Goal: Information Seeking & Learning: Learn about a topic

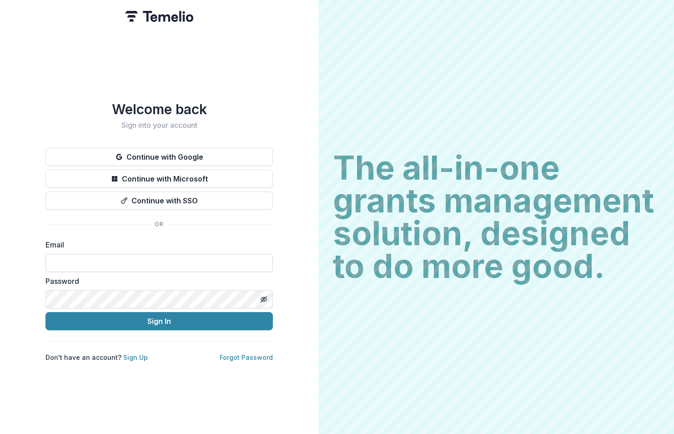
type input "**********"
drag, startPoint x: 130, startPoint y: 354, endPoint x: 142, endPoint y: 353, distance: 11.9
click at [130, 354] on link "Sign Up" at bounding box center [135, 358] width 25 height 8
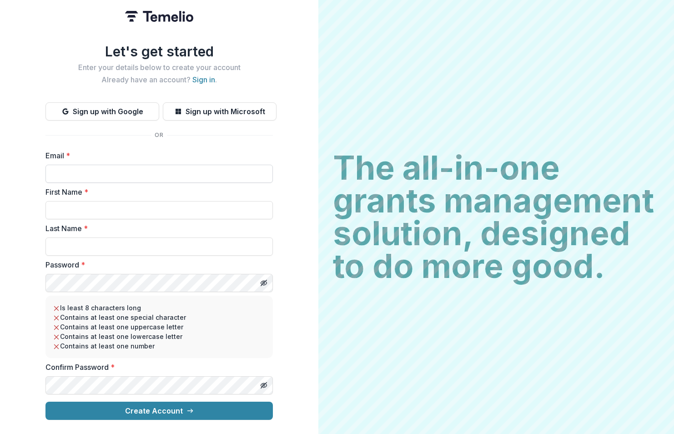
click at [130, 173] on input "Email *" at bounding box center [160, 174] width 228 height 18
type input "**********"
type input "*******"
type input "***"
drag, startPoint x: 170, startPoint y: 411, endPoint x: 322, endPoint y: 365, distance: 158.5
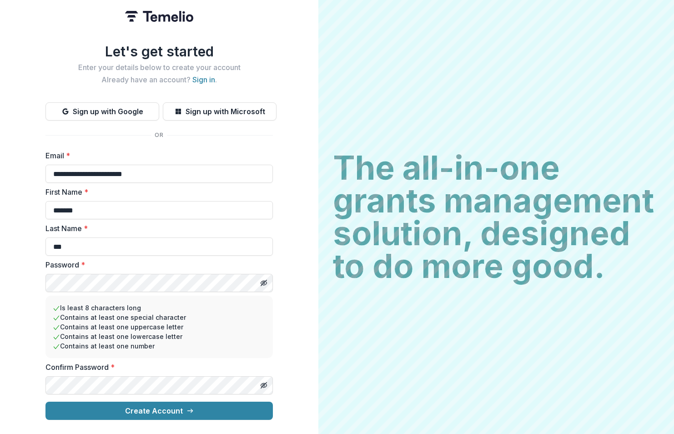
click at [171, 411] on button "Create Account" at bounding box center [160, 411] width 228 height 18
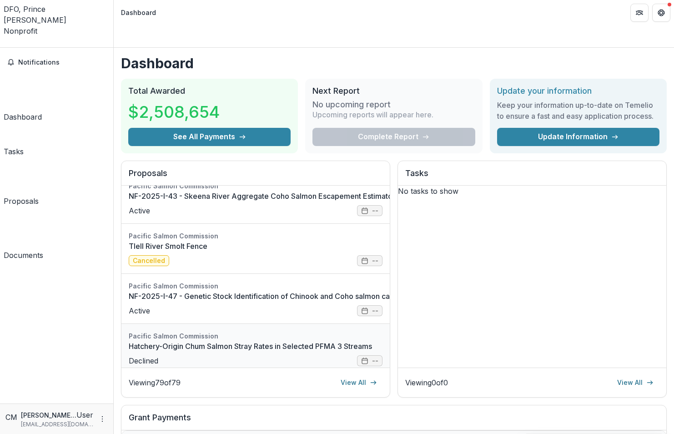
scroll to position [228, 0]
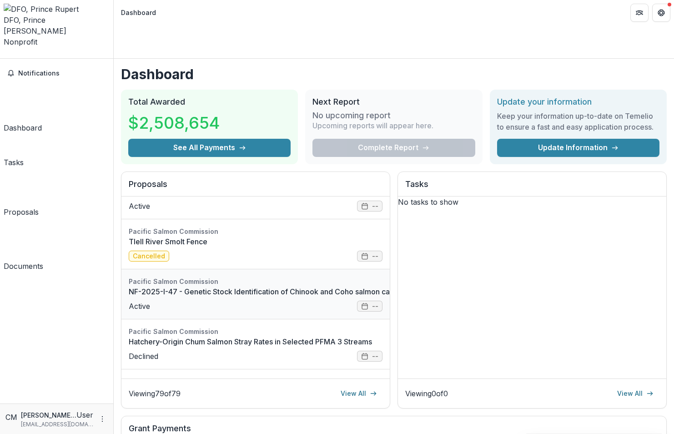
click at [366, 287] on link "NF-2025-I-47 - Genetic Stock Identification of Chinook and Coho salmon caught i…" at bounding box center [361, 291] width 464 height 11
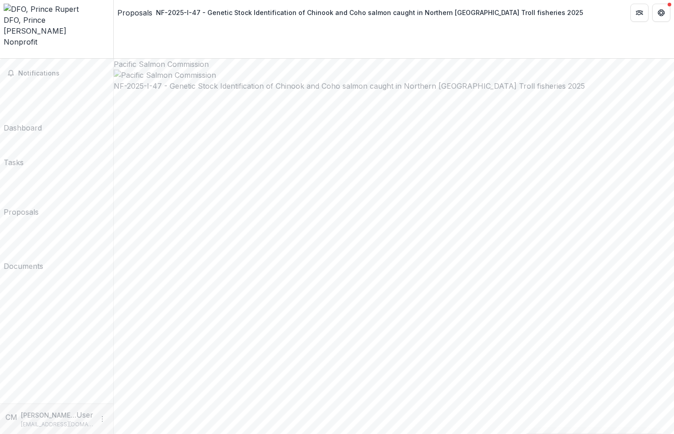
click at [50, 15] on div "DFO, Prince [PERSON_NAME]" at bounding box center [57, 26] width 106 height 22
click at [39, 70] on span "Notifications" at bounding box center [62, 74] width 88 height 8
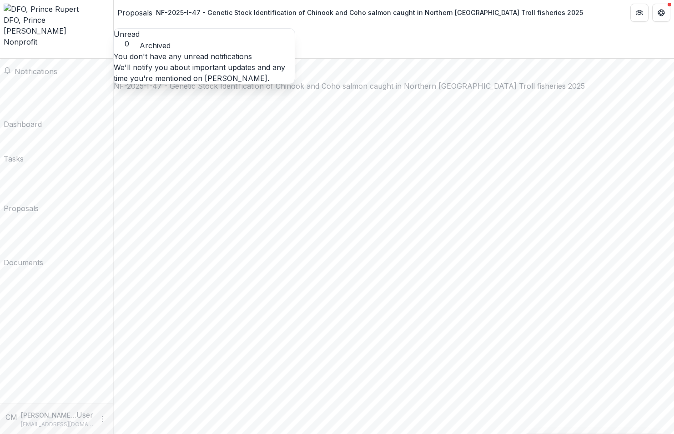
click at [86, 239] on div "Notifications Unread 0 Archived You don't have any unread notifications We'll n…" at bounding box center [56, 231] width 113 height 345
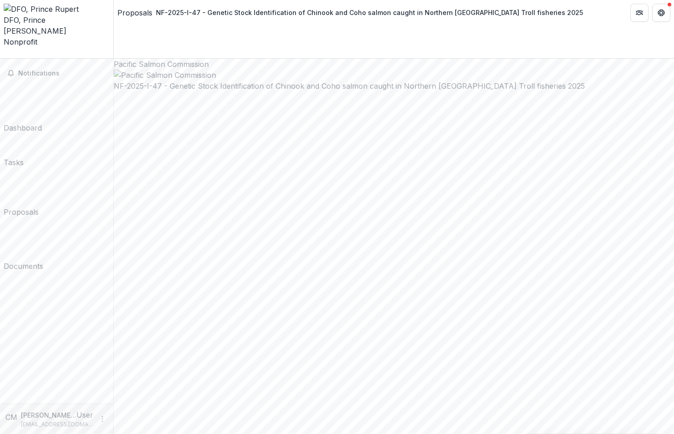
click at [34, 122] on div "Dashboard" at bounding box center [23, 127] width 38 height 11
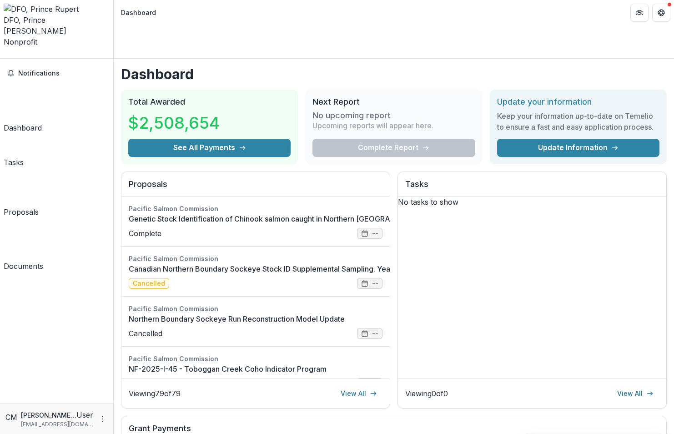
drag, startPoint x: 47, startPoint y: 77, endPoint x: 62, endPoint y: 74, distance: 15.3
click at [24, 157] on div "Tasks" at bounding box center [14, 162] width 20 height 11
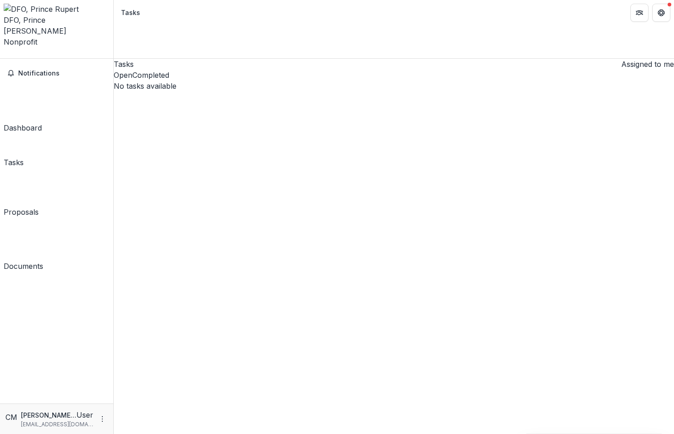
click at [132, 70] on button "Open" at bounding box center [123, 75] width 19 height 11
click at [403, 91] on p "No tasks available" at bounding box center [394, 86] width 561 height 11
click at [43, 221] on link "Documents" at bounding box center [24, 246] width 40 height 51
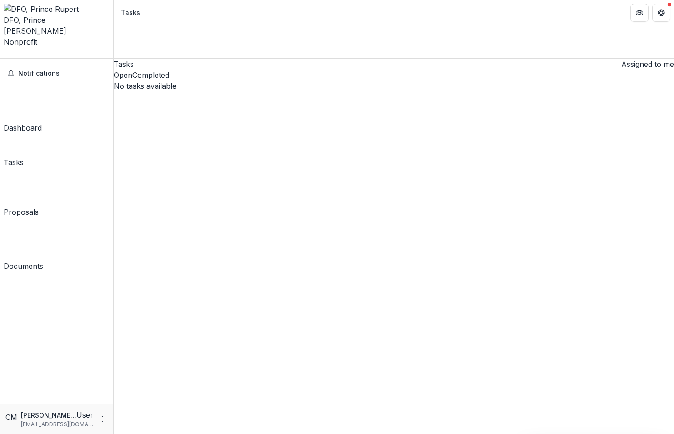
click at [618, 59] on button "Assigned to me" at bounding box center [646, 64] width 56 height 11
click at [34, 122] on div "Dashboard" at bounding box center [23, 127] width 38 height 11
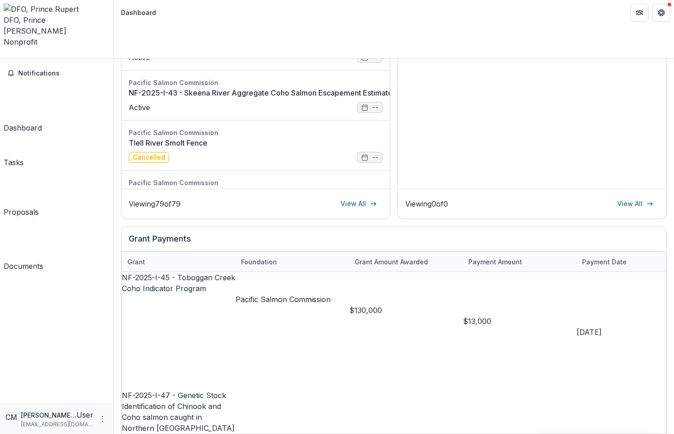
scroll to position [182, 0]
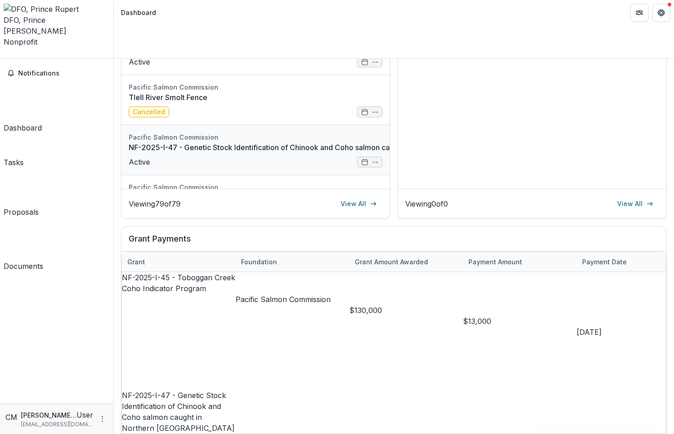
click at [144, 142] on link "NF-2025-I-47 - Genetic Stock Identification of Chinook and Coho salmon caught i…" at bounding box center [361, 147] width 464 height 11
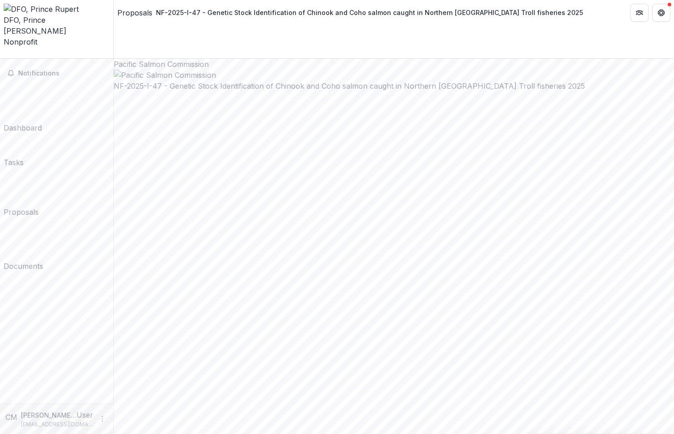
click at [31, 122] on div "Dashboard" at bounding box center [23, 127] width 38 height 11
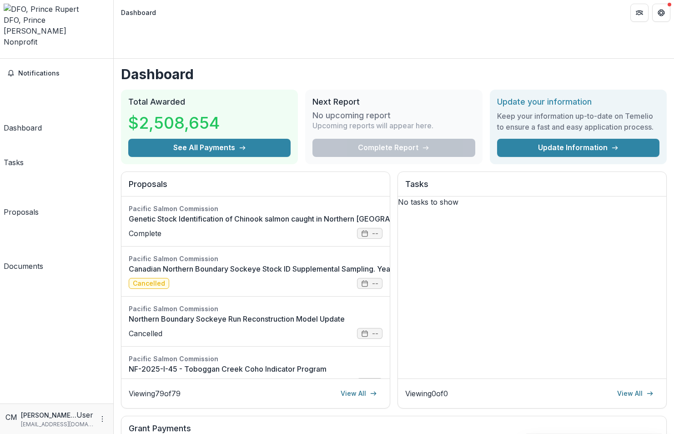
click at [35, 207] on div "Proposals" at bounding box center [21, 212] width 35 height 11
click at [45, 207] on div "Notifications Dashboard Tasks Proposals Documents" at bounding box center [56, 231] width 113 height 345
click at [26, 261] on div "Documents" at bounding box center [24, 266] width 40 height 11
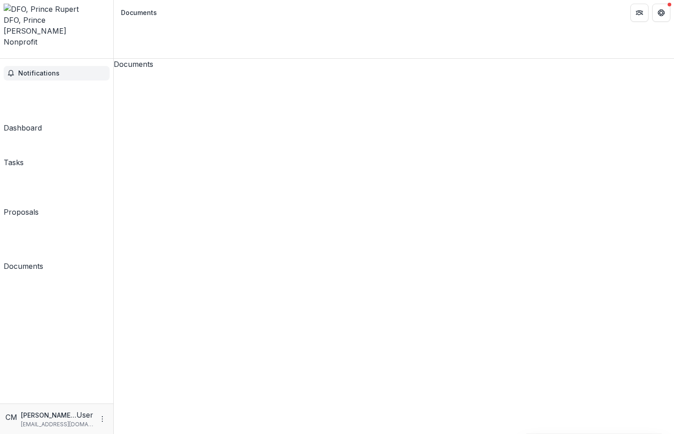
click at [40, 70] on span "Notifications" at bounding box center [62, 74] width 88 height 8
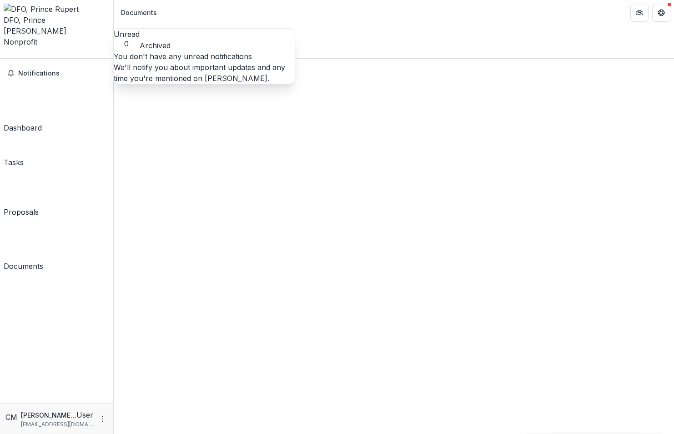
click at [4, 56] on icon "Open entity switcher" at bounding box center [4, 56] width 0 height 0
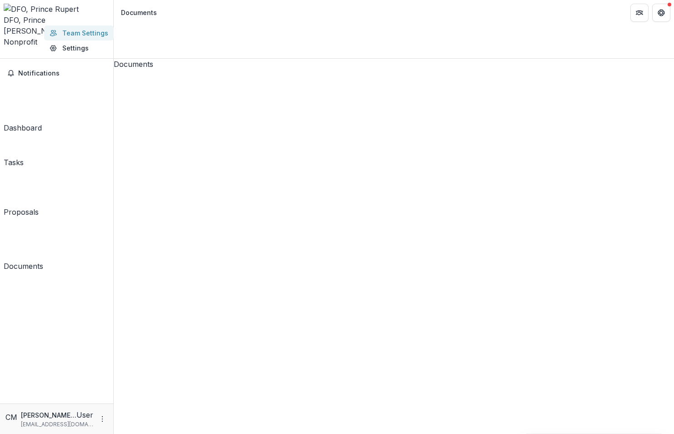
click at [63, 35] on link "Team Settings" at bounding box center [79, 32] width 70 height 15
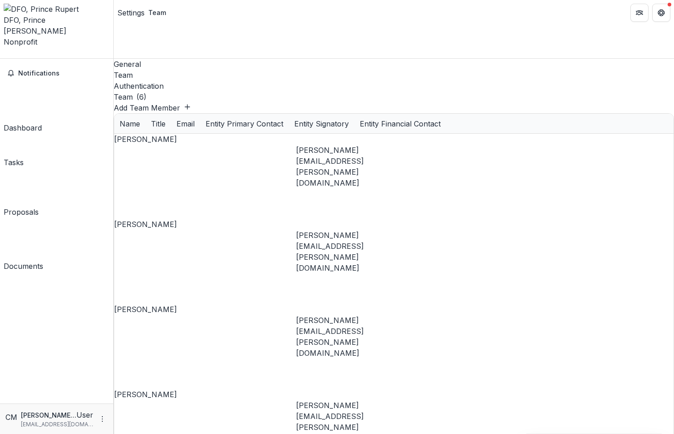
click at [10, 61] on polyline "Open entity switcher" at bounding box center [7, 62] width 3 height 2
click at [47, 50] on link "Settings" at bounding box center [79, 48] width 70 height 15
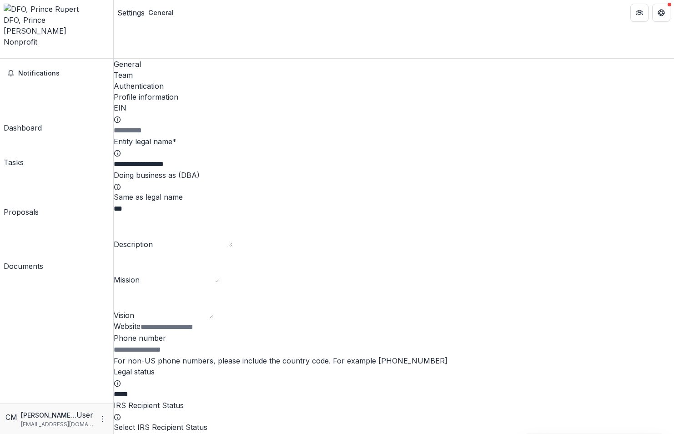
click at [4, 56] on icon "Open entity switcher" at bounding box center [4, 56] width 0 height 0
click at [76, 38] on link "Team Settings" at bounding box center [79, 32] width 70 height 15
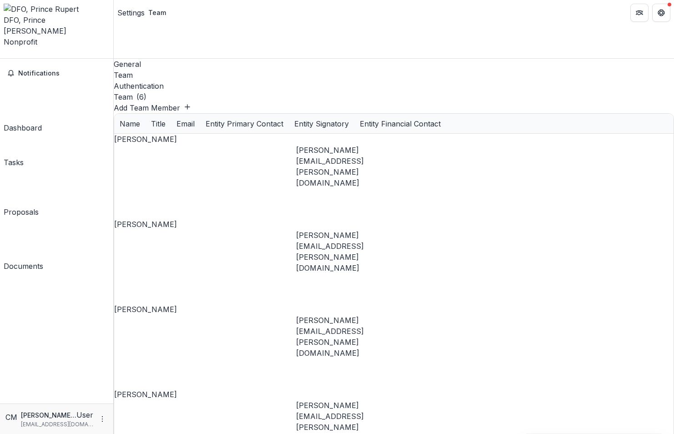
click at [140, 59] on div "General" at bounding box center [394, 64] width 561 height 11
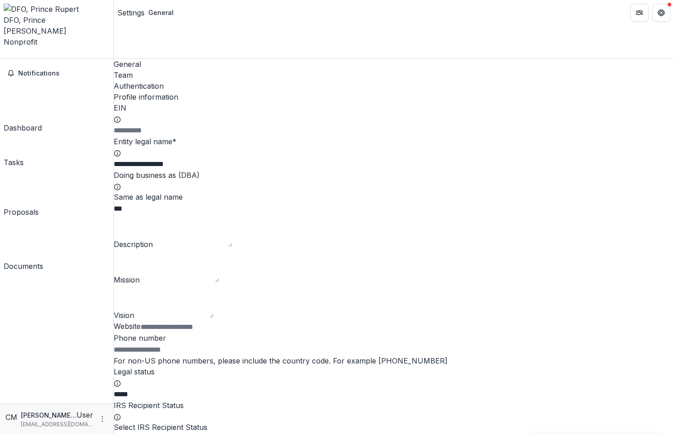
click at [88, 303] on div "Notifications Dashboard Tasks Proposals Documents" at bounding box center [56, 231] width 113 height 345
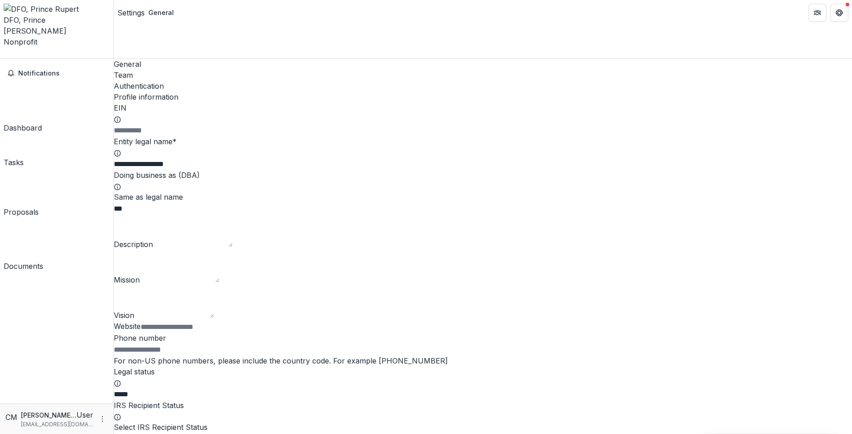
drag, startPoint x: 47, startPoint y: 98, endPoint x: 112, endPoint y: 96, distance: 64.6
click at [39, 207] on div "Proposals" at bounding box center [21, 212] width 35 height 11
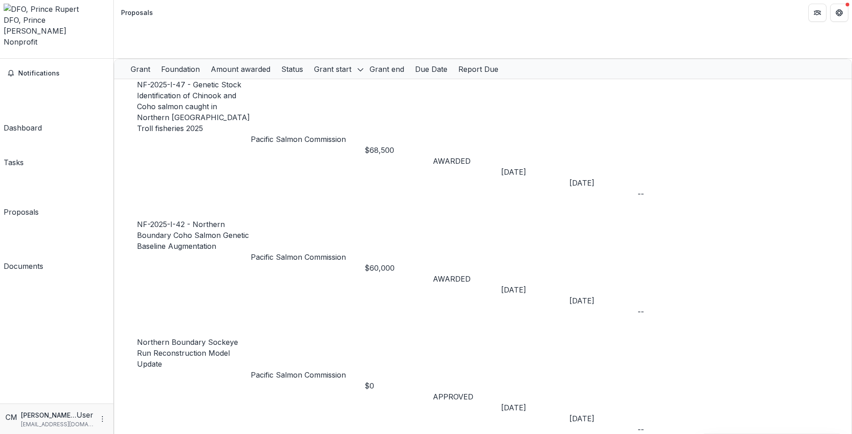
click at [34, 261] on div "Documents" at bounding box center [24, 266] width 40 height 11
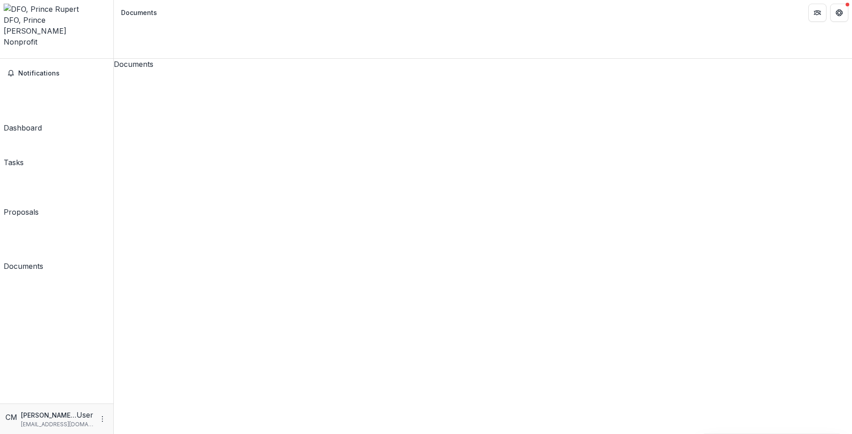
click at [39, 172] on link "Proposals" at bounding box center [21, 195] width 35 height 46
click at [22, 157] on div "Tasks" at bounding box center [14, 162] width 20 height 11
click at [132, 72] on button "Open" at bounding box center [123, 75] width 19 height 11
click at [325, 126] on div "Tasks Assigned to me Open Completed No tasks available Task Name Type of Task S…" at bounding box center [483, 246] width 738 height 375
click at [35, 70] on span "Notifications" at bounding box center [62, 74] width 88 height 8
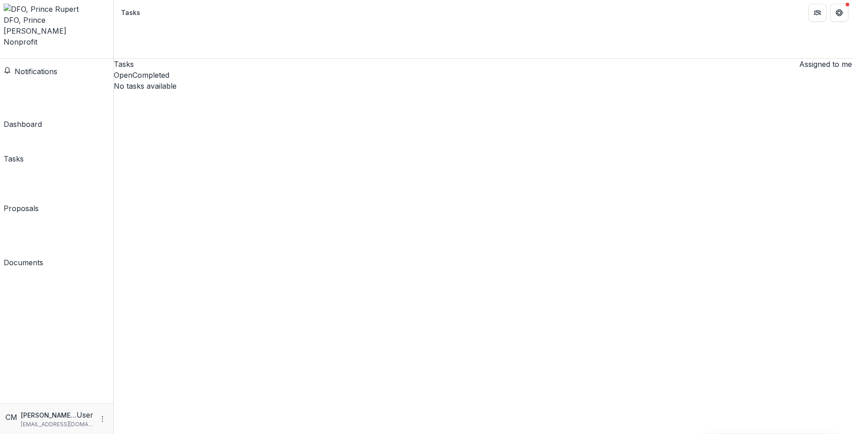
drag, startPoint x: 323, startPoint y: 226, endPoint x: 214, endPoint y: 183, distance: 117.5
click at [323, 227] on div "Tasks Assigned to me Open Completed No tasks available Task Name Type of Task S…" at bounding box center [483, 246] width 738 height 375
click at [39, 122] on div "Dashboard" at bounding box center [23, 127] width 38 height 11
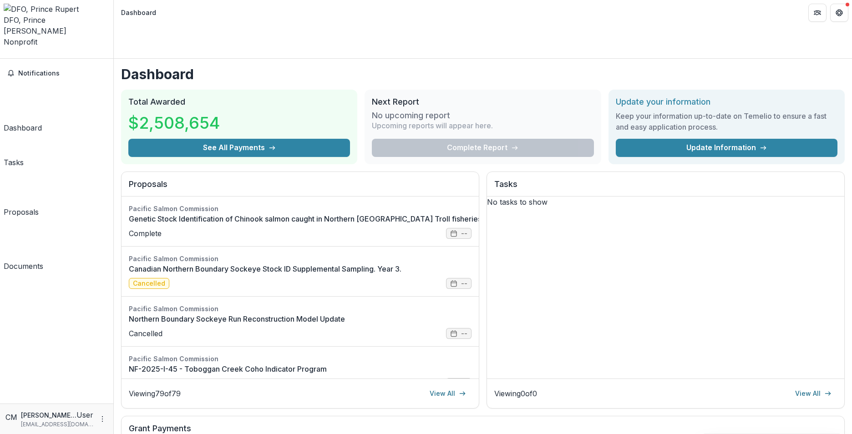
click at [27, 207] on div "Proposals" at bounding box center [21, 212] width 35 height 11
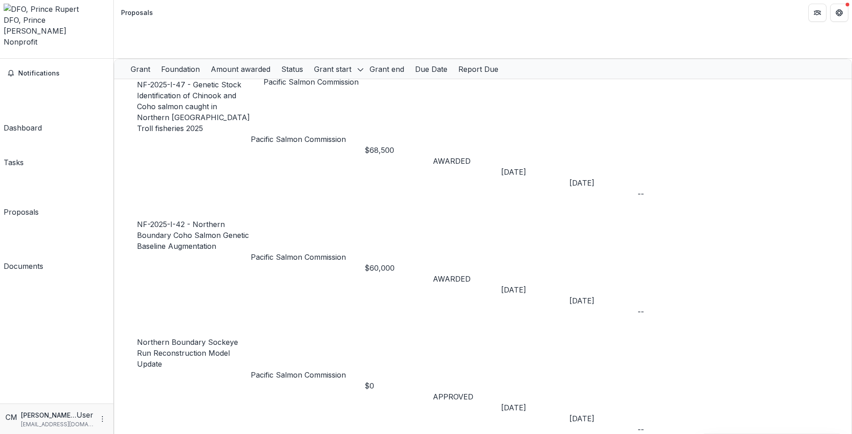
click at [291, 134] on p "Pacific Salmon Commission" at bounding box center [308, 139] width 114 height 11
click at [227, 80] on link "NF-2025-I-47 - Genetic Stock Identification of Chinook and Coho salmon caught i…" at bounding box center [193, 106] width 113 height 53
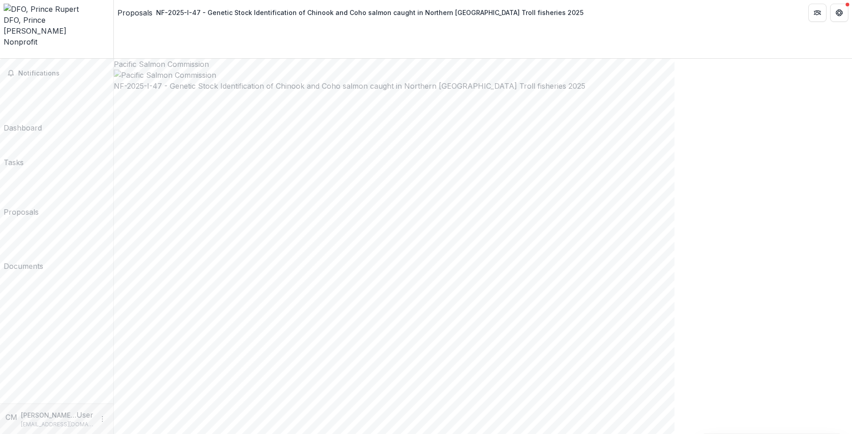
click at [48, 218] on div "Notifications Dashboard Tasks Proposals Documents" at bounding box center [56, 231] width 113 height 345
click at [18, 84] on link "Dashboard" at bounding box center [23, 108] width 38 height 49
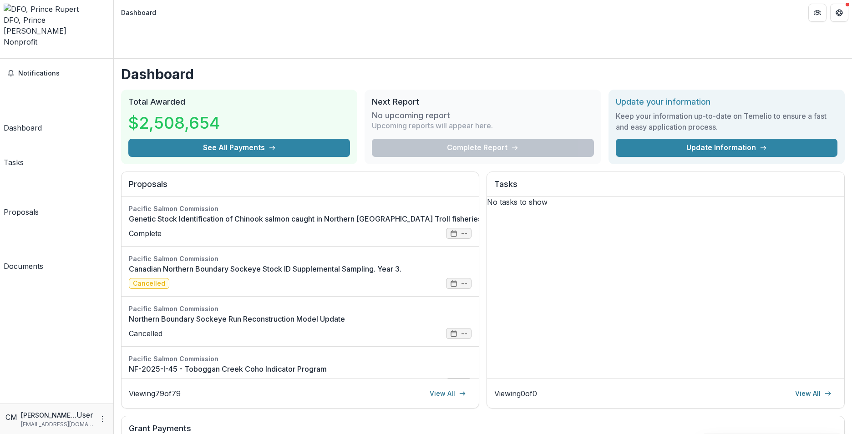
click at [34, 207] on div "Proposals" at bounding box center [21, 212] width 35 height 11
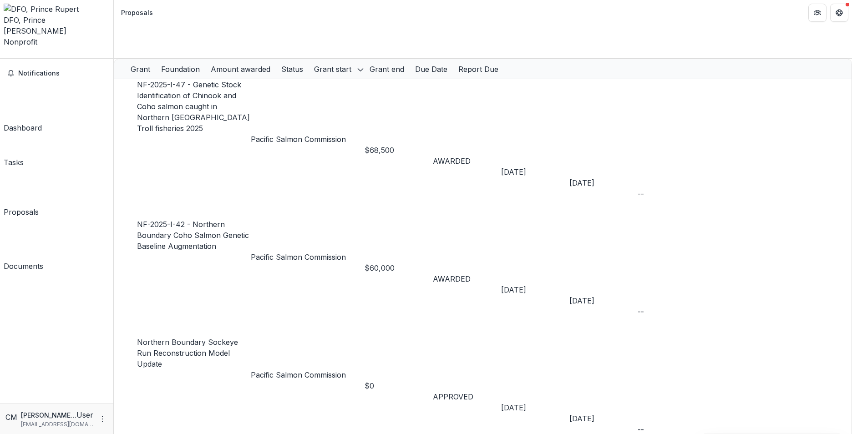
click at [42, 122] on div "Dashboard" at bounding box center [23, 127] width 38 height 11
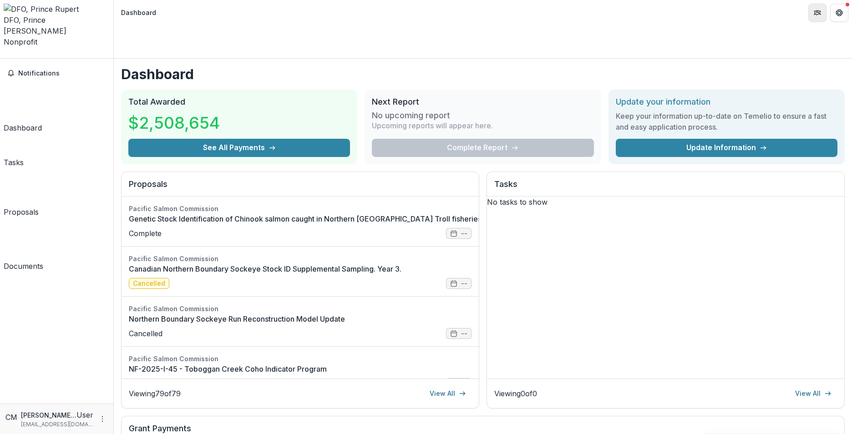
click at [674, 15] on icon "Partners" at bounding box center [817, 12] width 7 height 7
click at [36, 37] on span "Nonprofit" at bounding box center [21, 41] width 34 height 9
click at [4, 56] on icon "Open entity switcher" at bounding box center [4, 56] width 0 height 0
click at [58, 35] on link "Team Settings" at bounding box center [79, 32] width 70 height 15
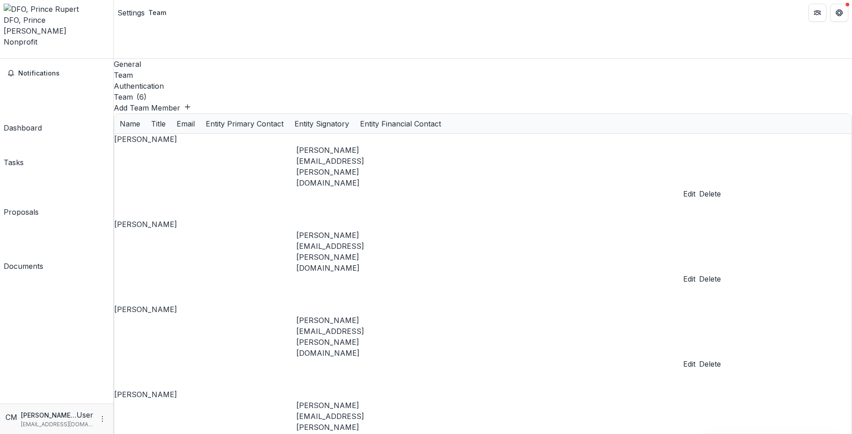
click at [52, 15] on div "DFO, Prince [PERSON_NAME]" at bounding box center [57, 26] width 106 height 22
click at [4, 56] on icon "Open entity switcher" at bounding box center [4, 56] width 0 height 0
click at [61, 49] on link "Settings" at bounding box center [79, 48] width 70 height 15
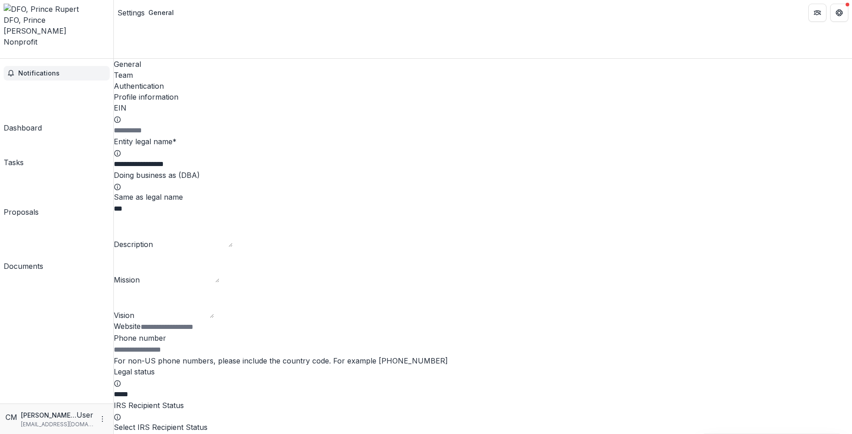
click at [64, 70] on span "Notifications" at bounding box center [62, 74] width 88 height 8
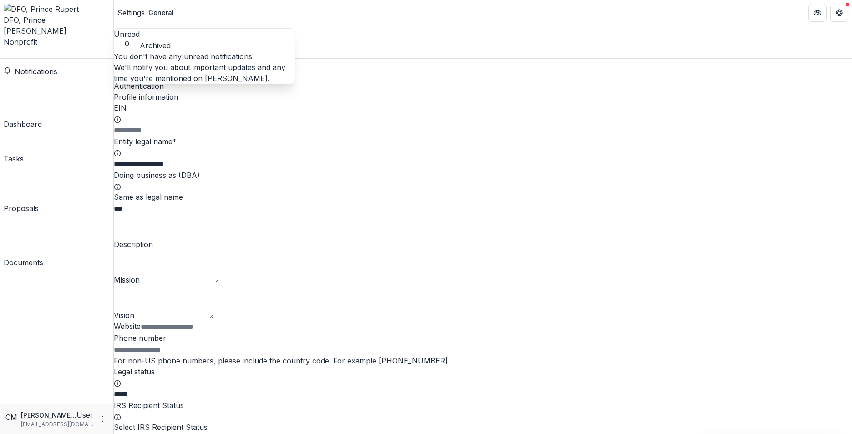
click at [41, 119] on div "Dashboard" at bounding box center [23, 124] width 38 height 11
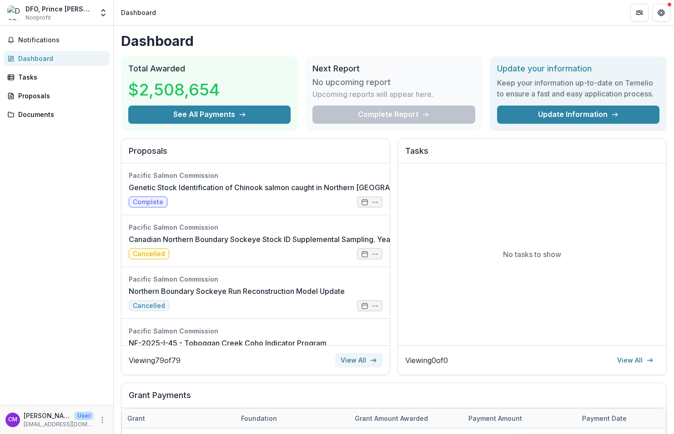
click at [353, 360] on link "View All" at bounding box center [358, 360] width 47 height 15
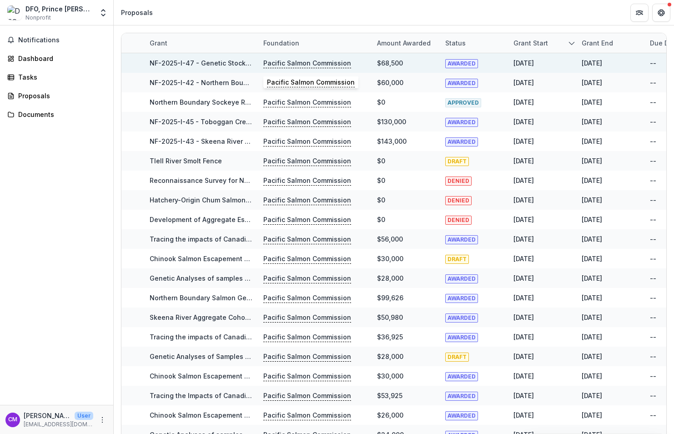
click at [312, 62] on p "Pacific Salmon Commission" at bounding box center [308, 63] width 88 height 10
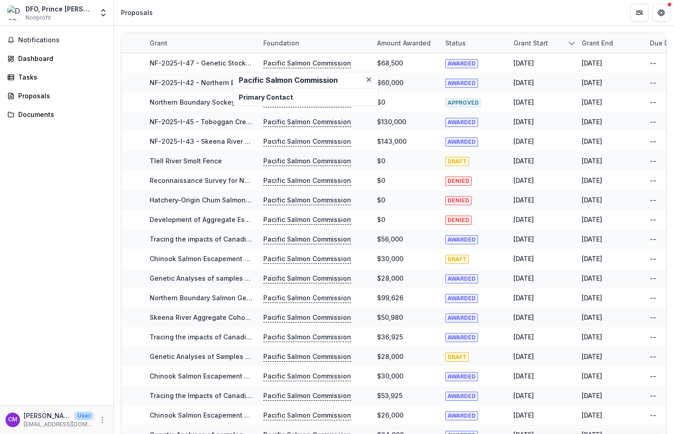
click at [276, 96] on p "Primary Contact" at bounding box center [306, 97] width 134 height 10
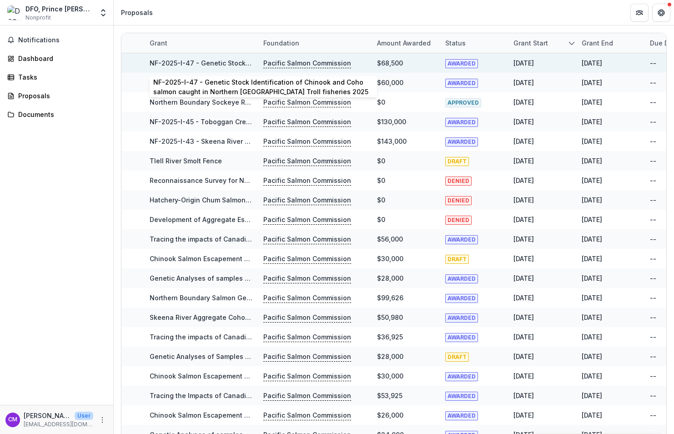
click at [227, 64] on link "NF-2025-I-47 - Genetic Stock Identification of Chinook and Coho salmon caught i…" at bounding box center [363, 63] width 427 height 8
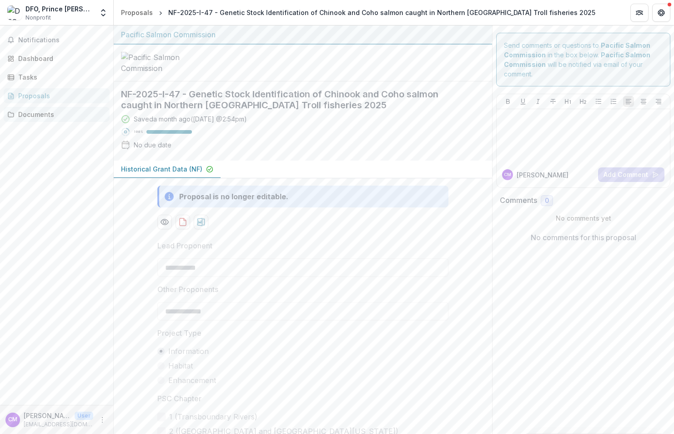
click at [36, 113] on div "Documents" at bounding box center [60, 115] width 84 height 10
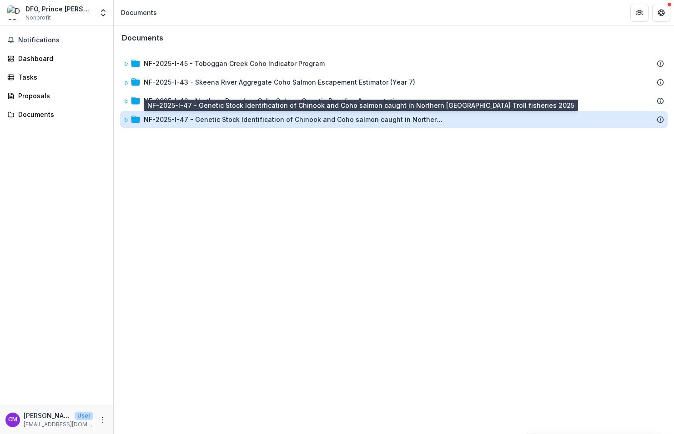
click at [234, 120] on div "NF-2025-I-47 - Genetic Stock Identification of Chinook and Coho salmon caught i…" at bounding box center [294, 120] width 300 height 10
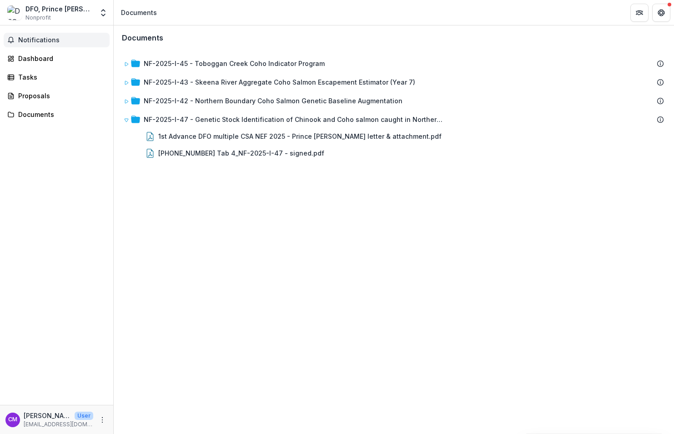
click at [38, 39] on span "Notifications" at bounding box center [62, 40] width 88 height 8
click at [38, 56] on div "Dashboard" at bounding box center [60, 59] width 84 height 10
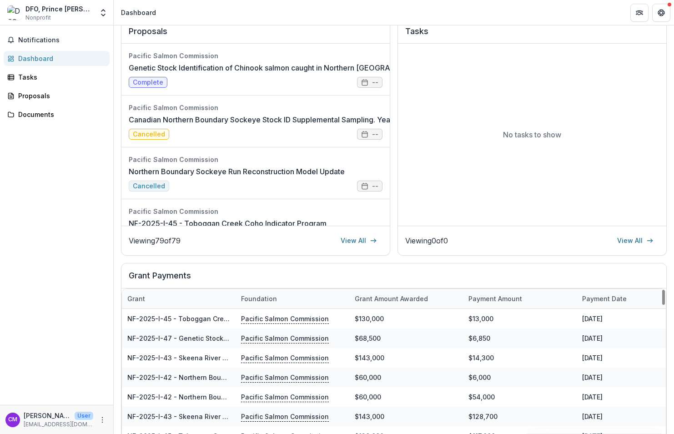
scroll to position [99, 0]
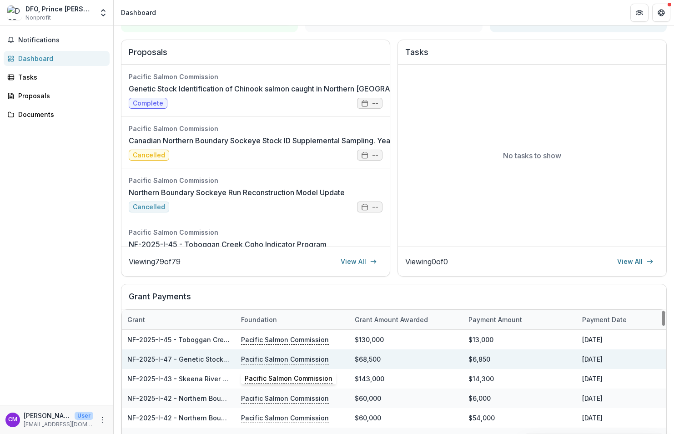
click at [287, 357] on p "Pacific Salmon Commission" at bounding box center [285, 359] width 88 height 10
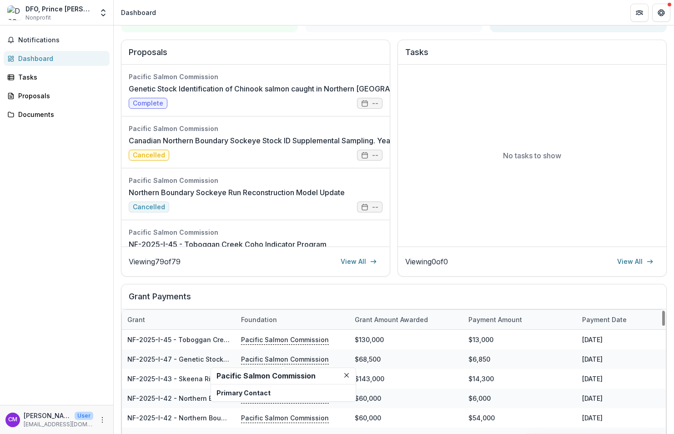
click at [268, 374] on h2 "Pacific Salmon Commission" at bounding box center [284, 376] width 134 height 9
drag, startPoint x: 249, startPoint y: 395, endPoint x: 245, endPoint y: 389, distance: 8.2
click at [250, 395] on p "Primary Contact" at bounding box center [284, 393] width 134 height 10
click at [77, 348] on div "Notifications Dashboard Tasks Proposals Documents" at bounding box center [56, 215] width 113 height 380
